Goal: Check status: Check status

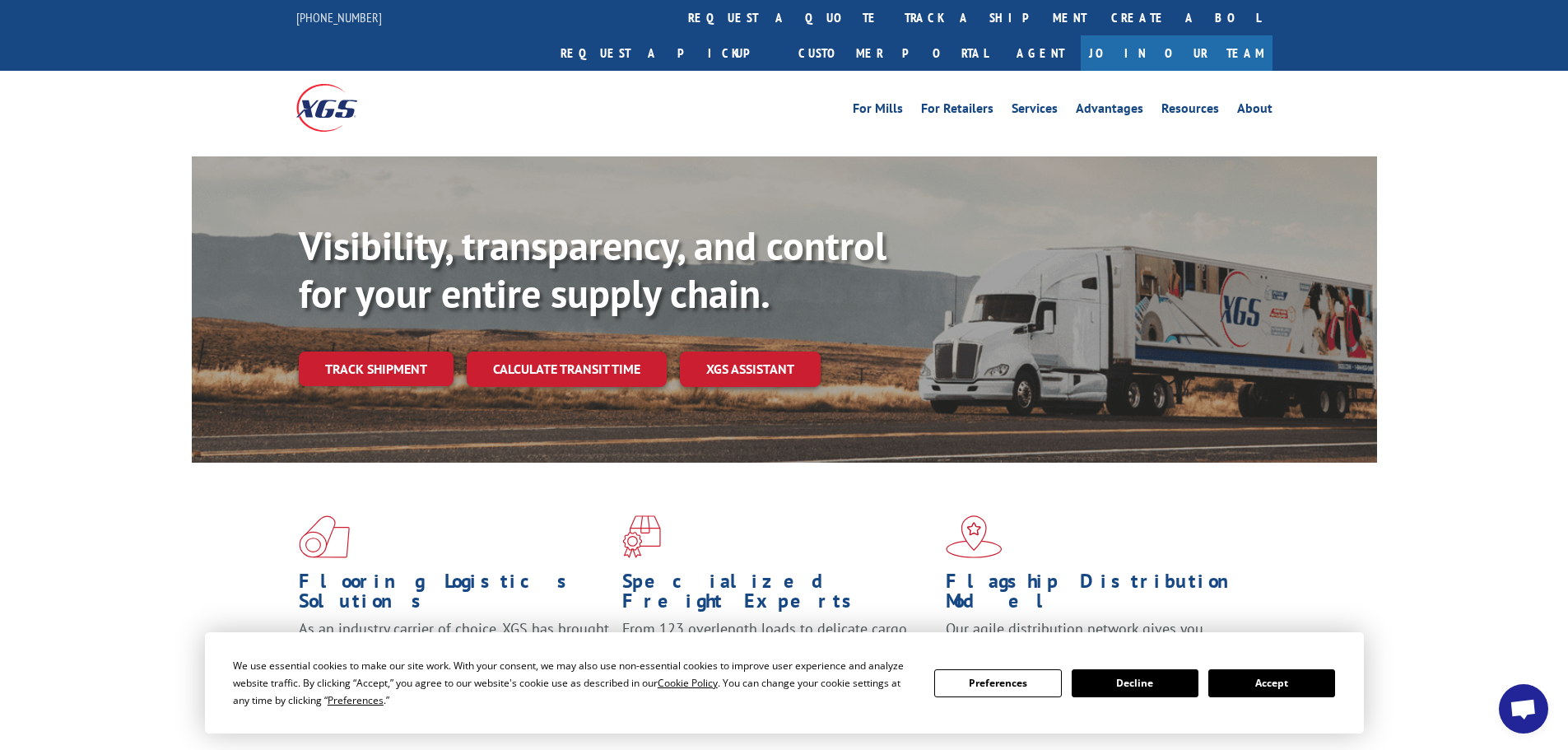
click at [375, 361] on div "Visibility, transparency, and control for your entire supply chain. Track shipm…" at bounding box center [838, 337] width 1078 height 230
click at [380, 352] on link "Track shipment" at bounding box center [375, 369] width 154 height 35
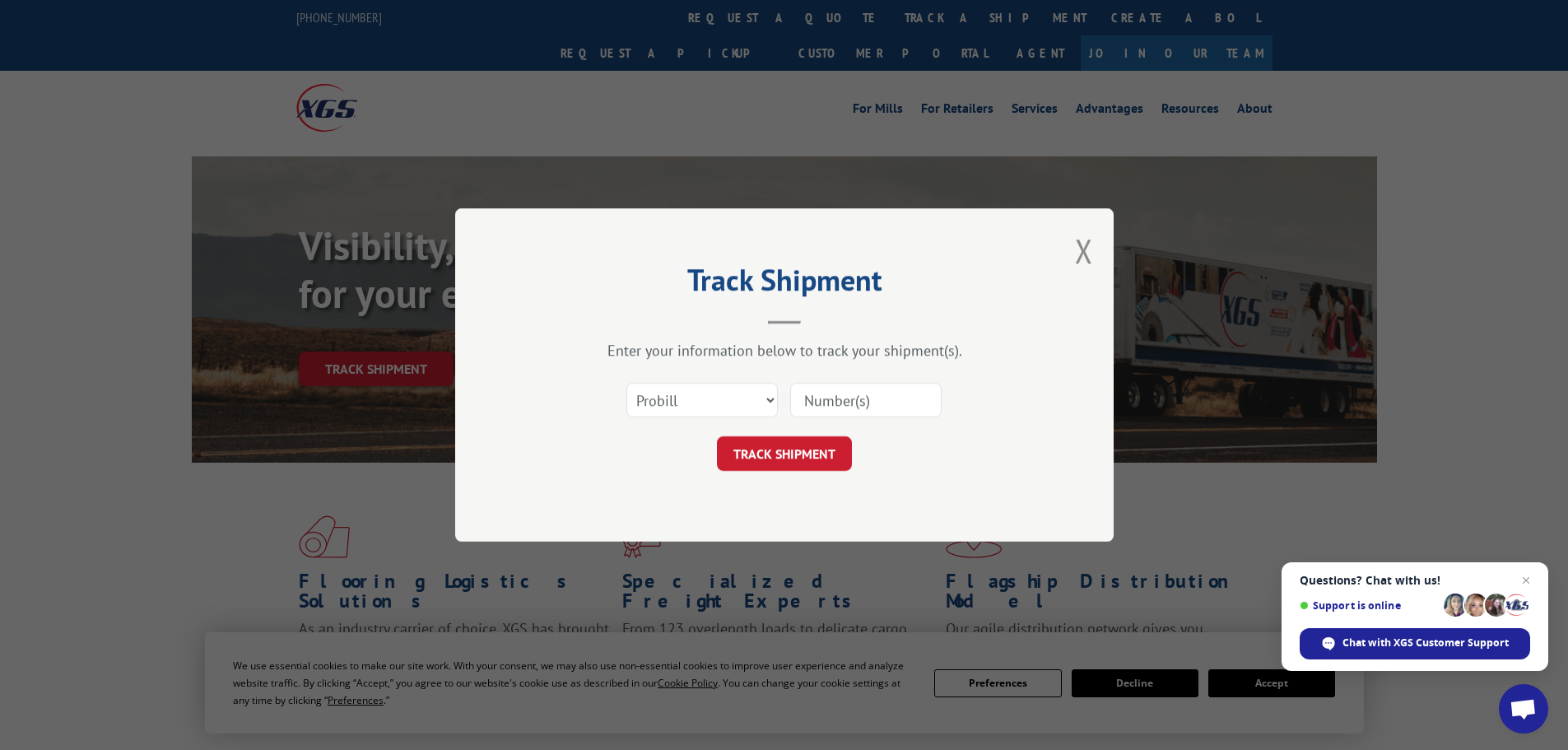
paste input "16331123"
type input "16331123"
click at [789, 457] on button "TRACK SHIPMENT" at bounding box center [785, 453] width 135 height 35
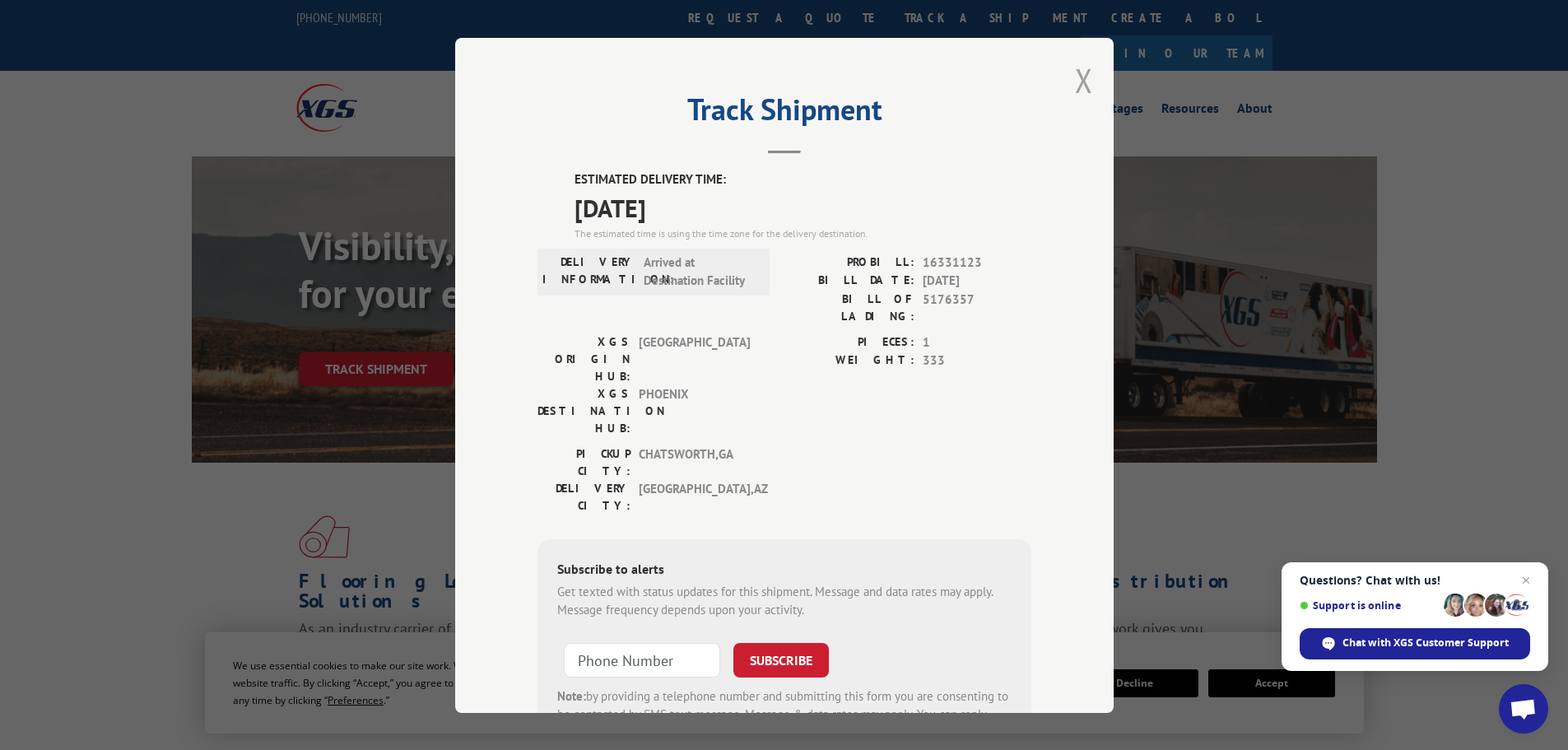
click at [1075, 69] on button "Close modal" at bounding box center [1083, 80] width 18 height 44
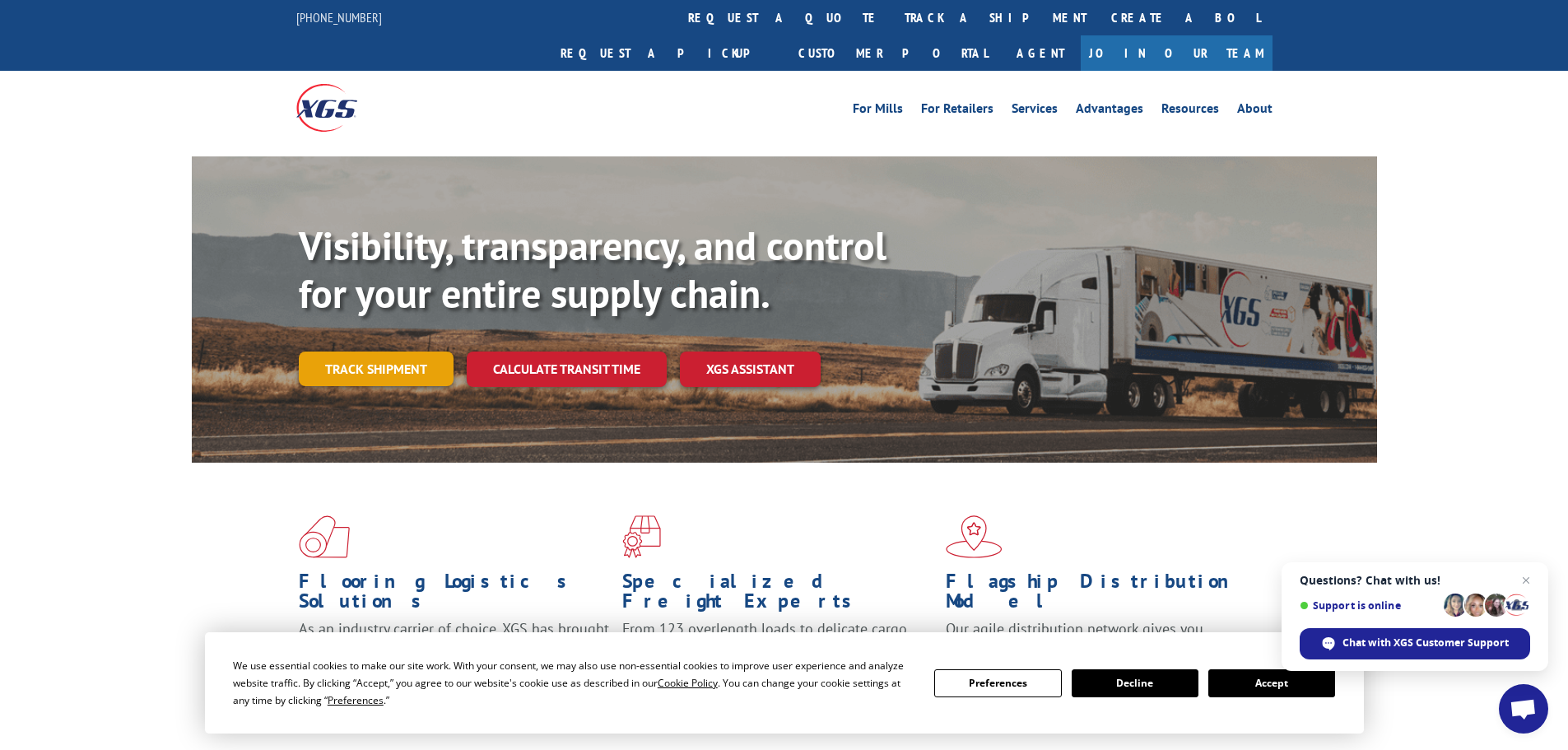
click at [370, 352] on link "Track shipment" at bounding box center [375, 369] width 154 height 35
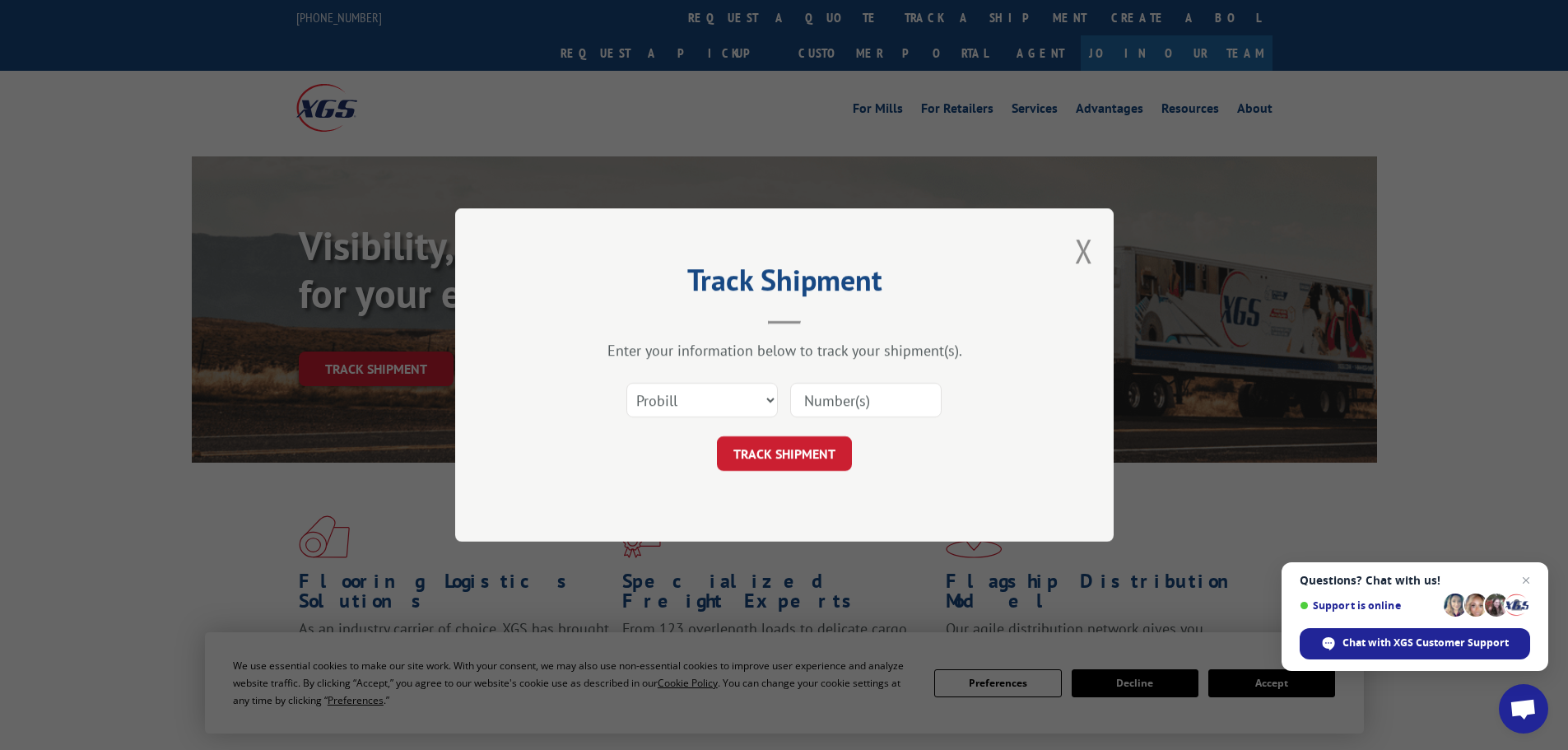
paste input "16754974"
type input "16754974"
click at [788, 454] on button "TRACK SHIPMENT" at bounding box center [785, 453] width 135 height 35
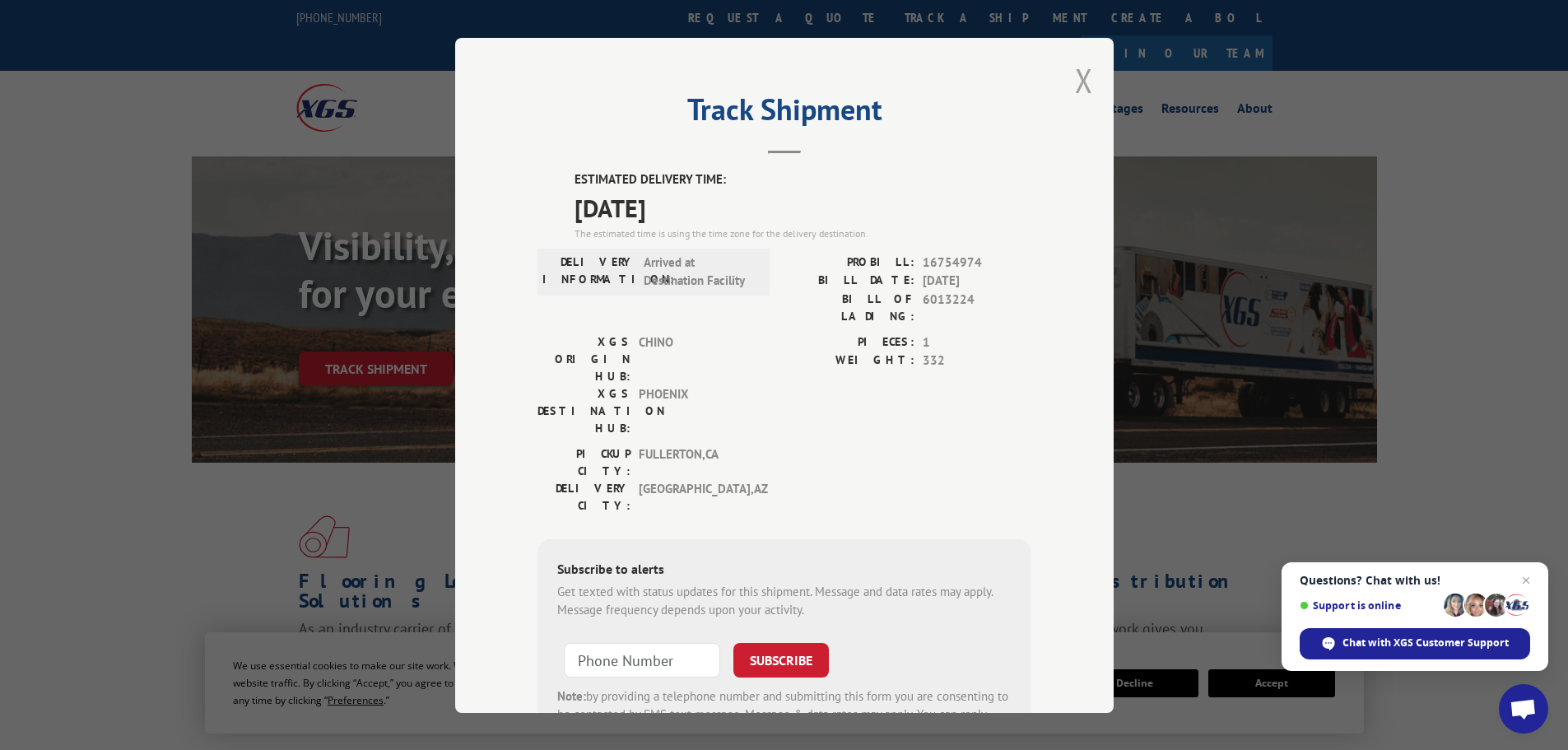
click at [1077, 82] on button "Close modal" at bounding box center [1083, 80] width 18 height 44
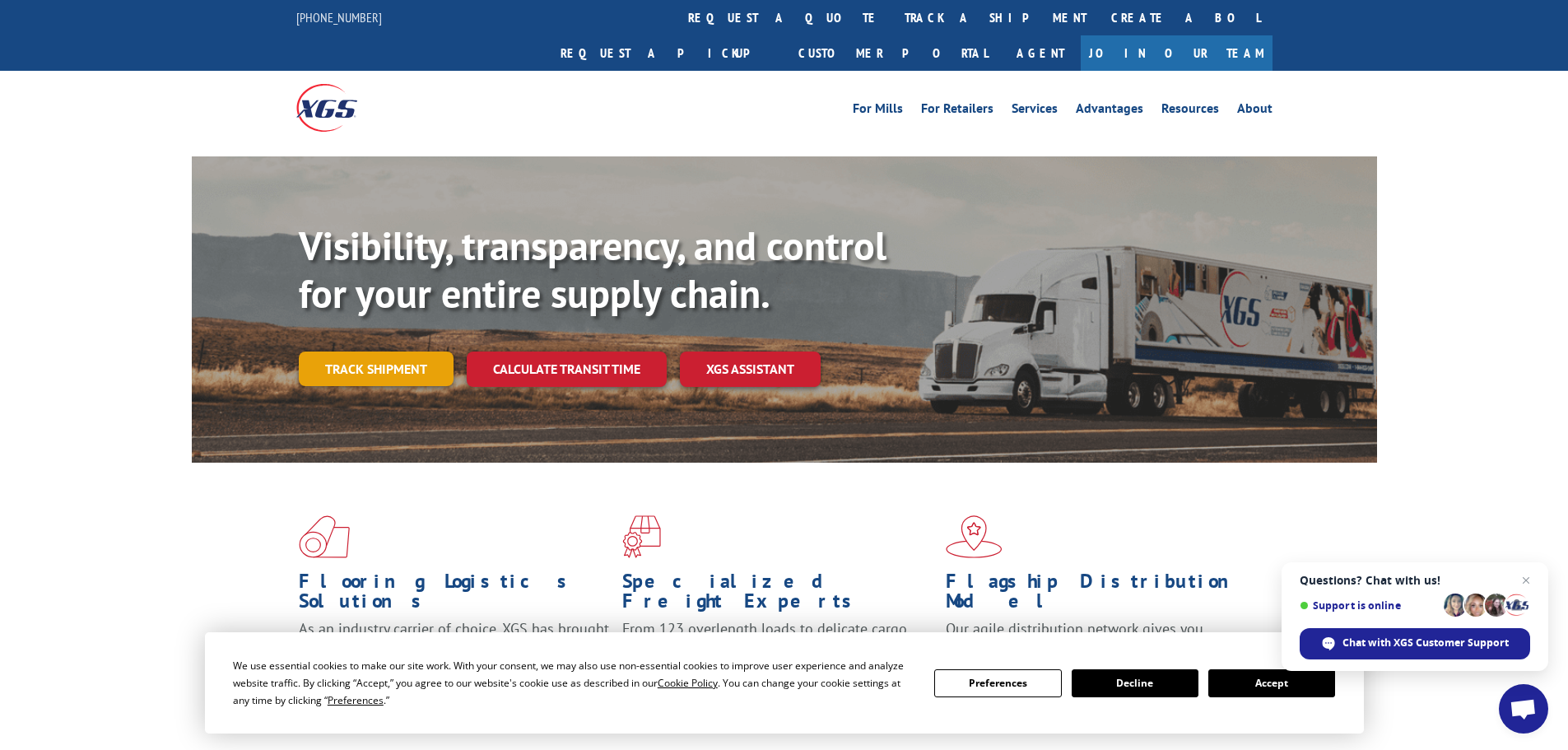
click at [317, 352] on link "Track shipment" at bounding box center [375, 369] width 154 height 35
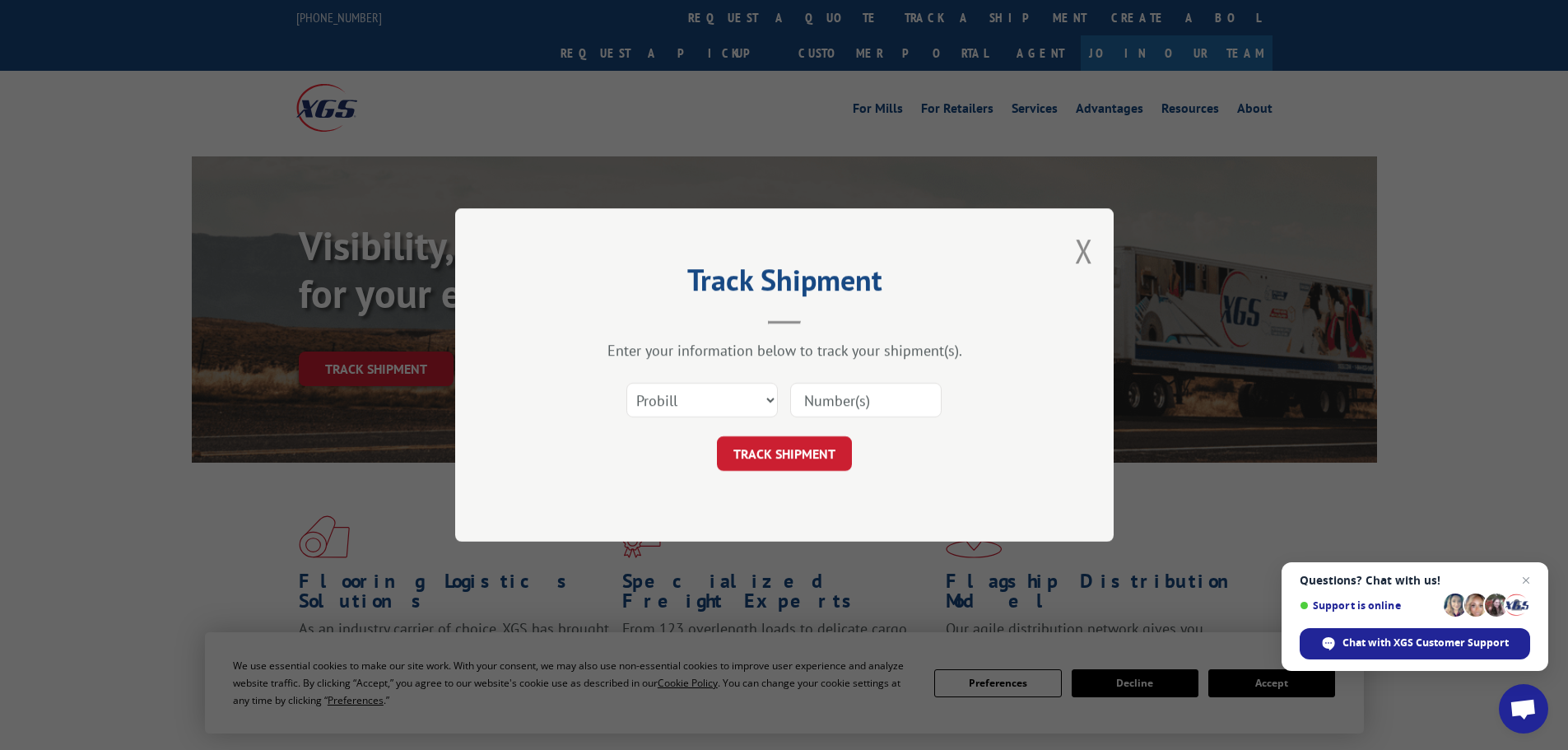
paste input "16754973"
type input "16754973"
click at [772, 456] on button "TRACK SHIPMENT" at bounding box center [785, 453] width 135 height 35
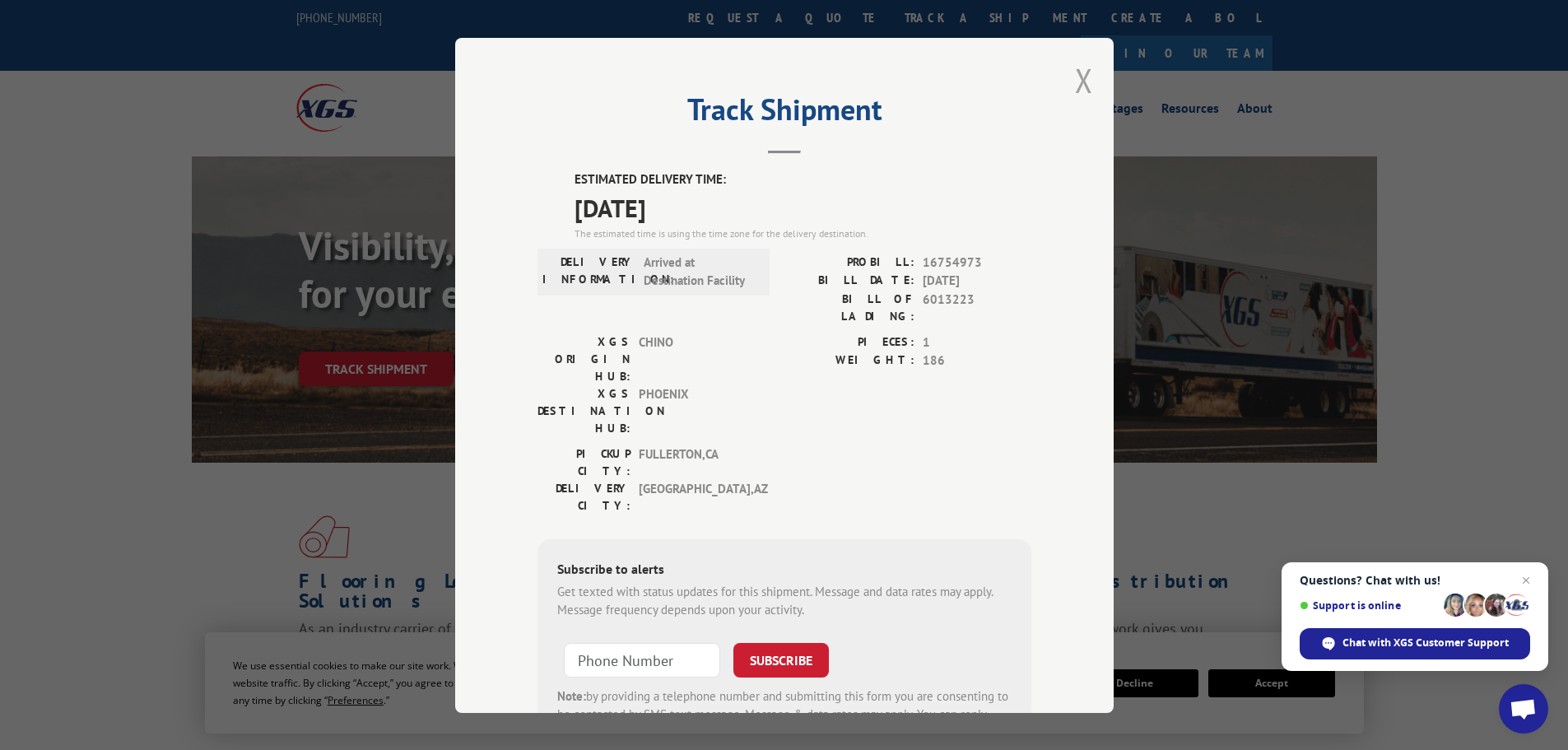
click at [1083, 73] on button "Close modal" at bounding box center [1083, 80] width 18 height 44
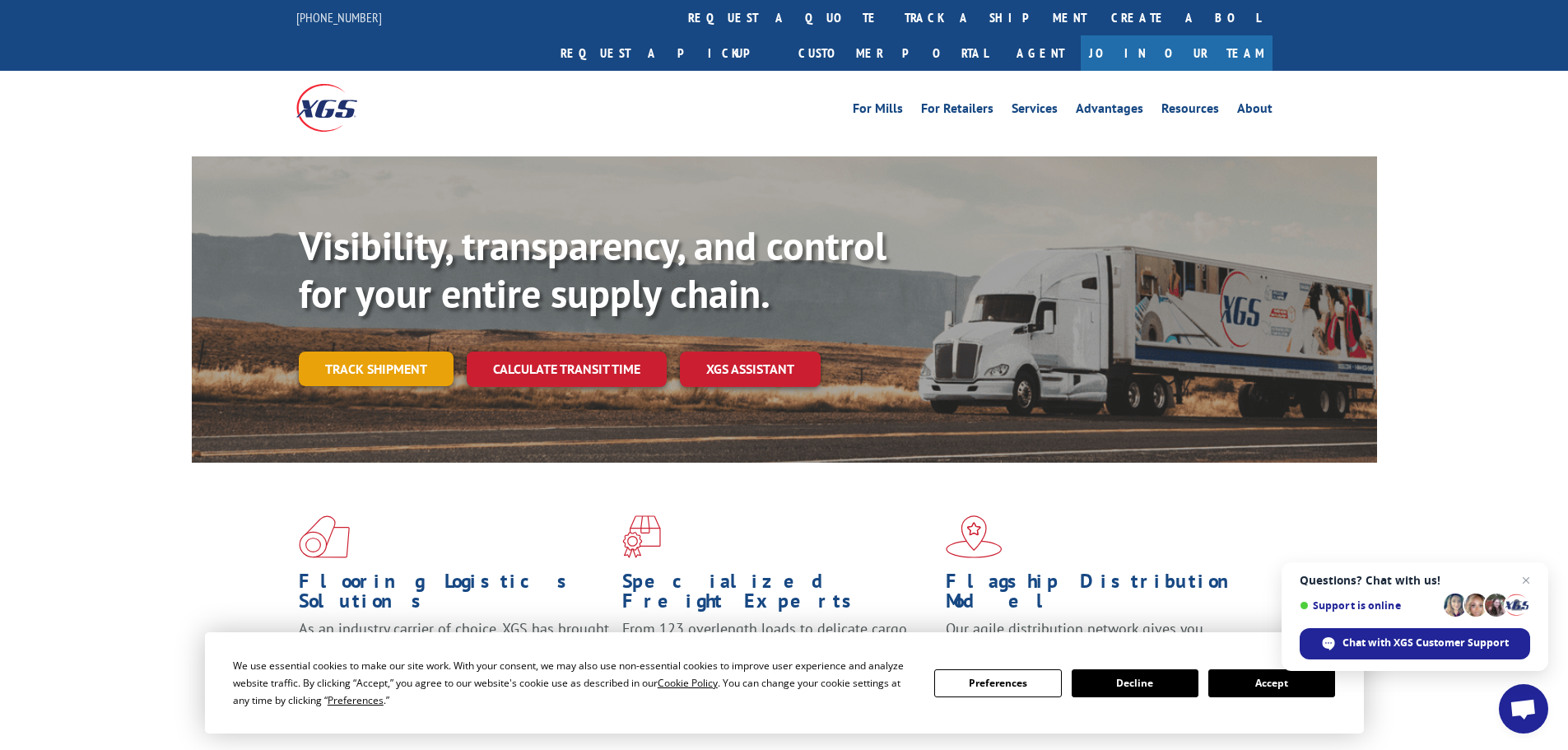
click at [389, 352] on link "Track shipment" at bounding box center [375, 369] width 154 height 35
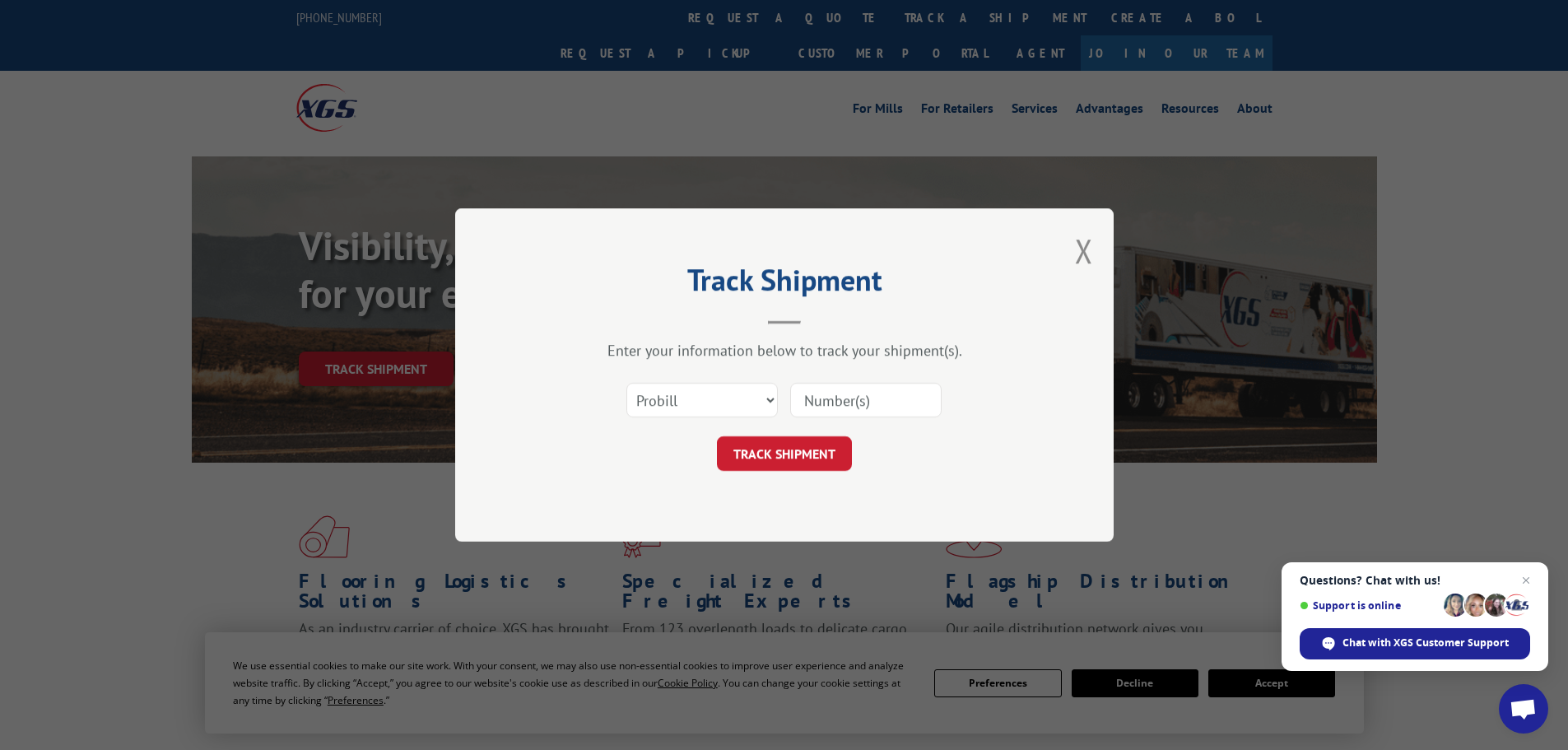
paste input "2846205"
type input "2846205"
click at [811, 436] on form "Select category... Probill BOL PO 2846205 TRACK SHIPMENT" at bounding box center [784, 422] width 494 height 98
click at [810, 443] on button "TRACK SHIPMENT" at bounding box center [785, 453] width 135 height 35
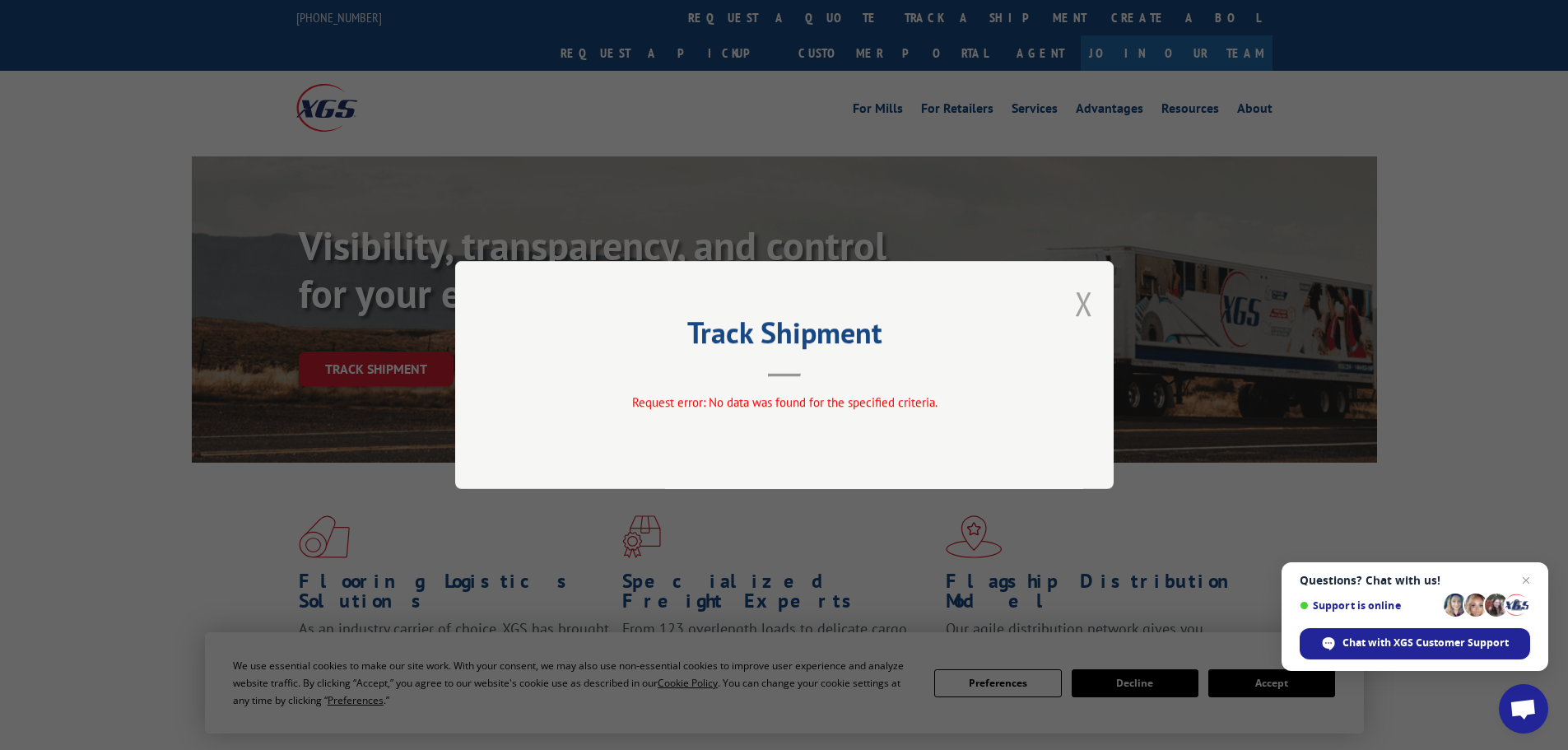
click at [1089, 305] on button "Close modal" at bounding box center [1083, 303] width 18 height 44
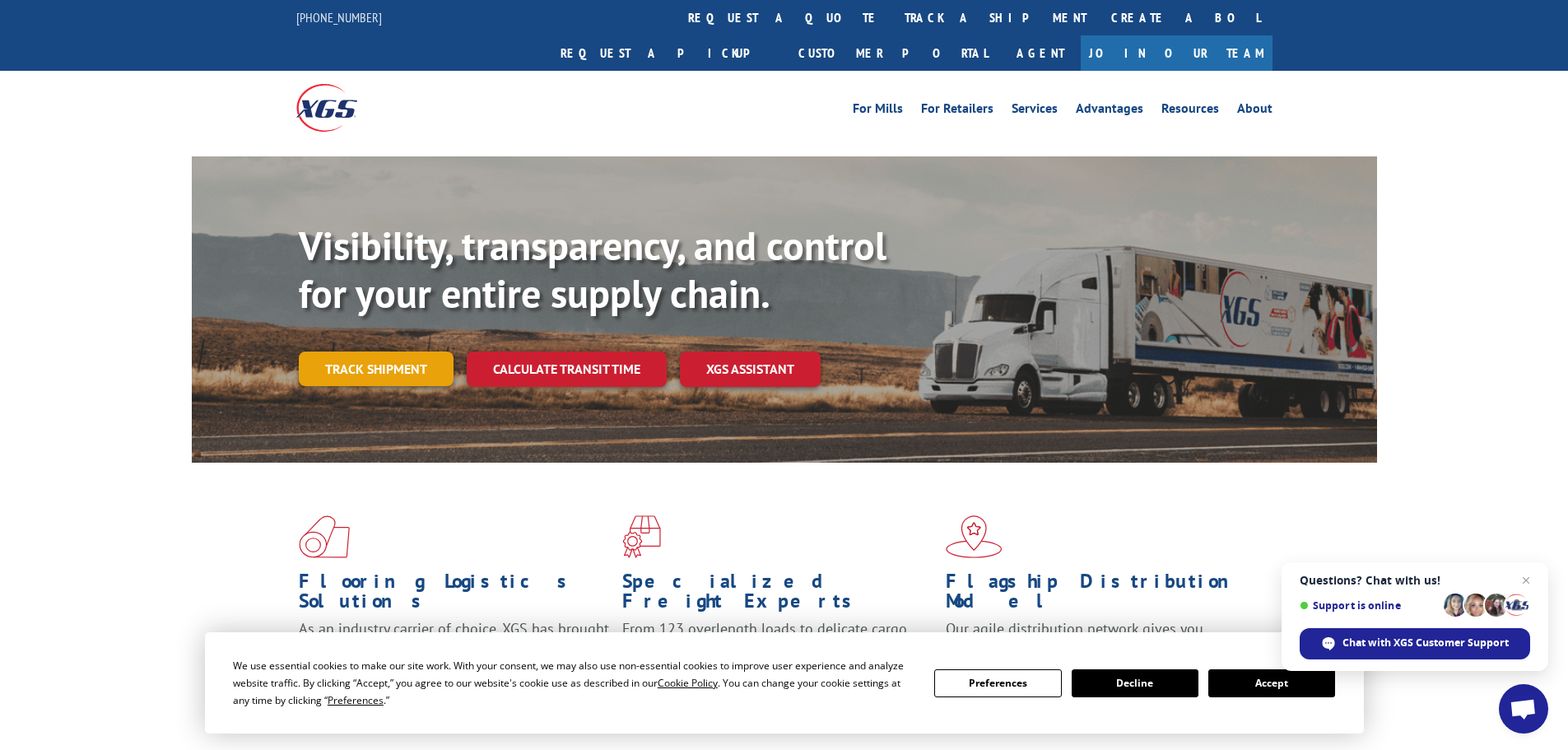
click at [398, 352] on link "Track shipment" at bounding box center [375, 369] width 154 height 35
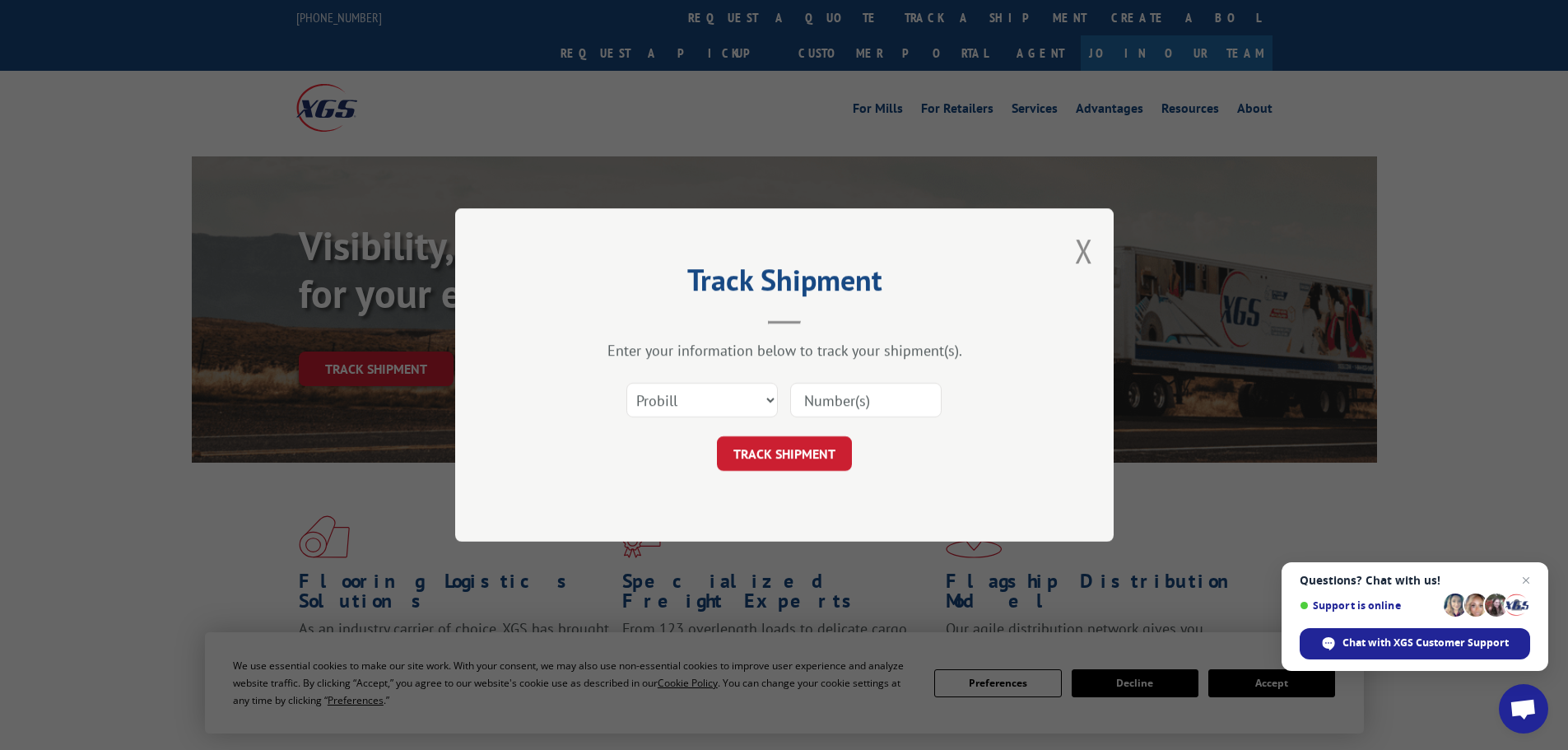
paste input "17517214"
type input "17517214"
click at [780, 456] on button "TRACK SHIPMENT" at bounding box center [785, 453] width 135 height 35
